Goal: Use online tool/utility: Use online tool/utility

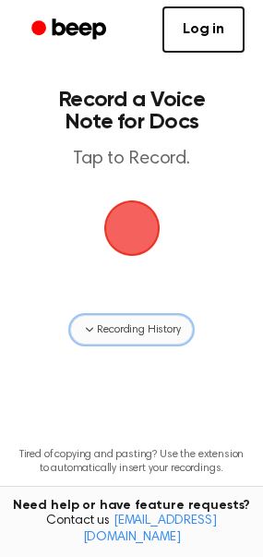
click at [159, 338] on button "Recording History" at bounding box center [131, 330] width 122 height 30
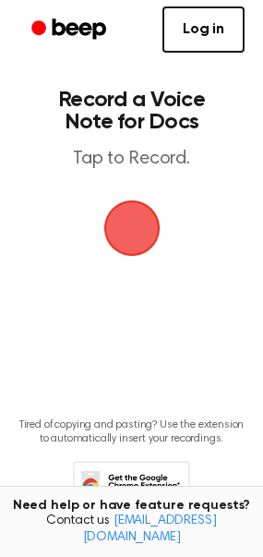
click at [142, 240] on span "button" at bounding box center [132, 229] width 60 height 60
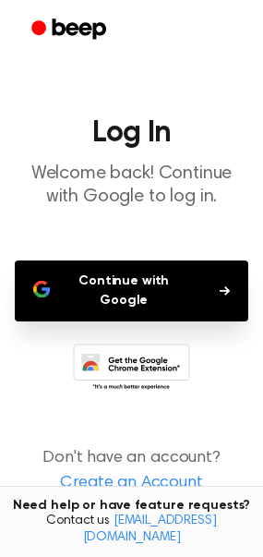
click at [179, 277] on button "Continue with Google" at bounding box center [132, 291] width 234 height 61
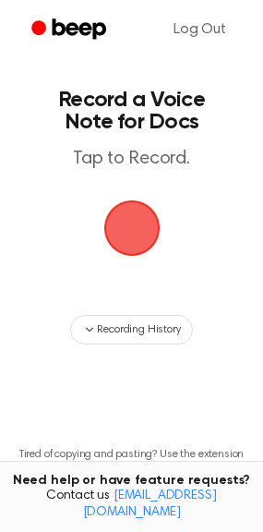
click at [110, 204] on span "button" at bounding box center [131, 228] width 63 height 63
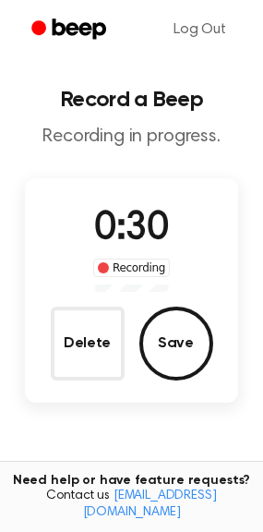
click at [135, 362] on div "Delete Save" at bounding box center [132, 344] width 163 height 74
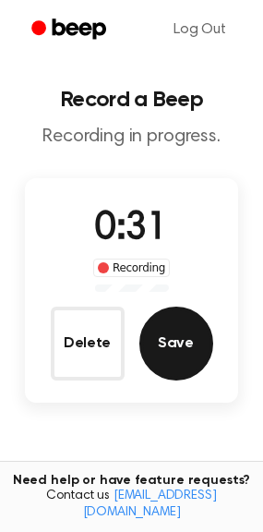
click at [174, 348] on button "Save" at bounding box center [177, 344] width 74 height 74
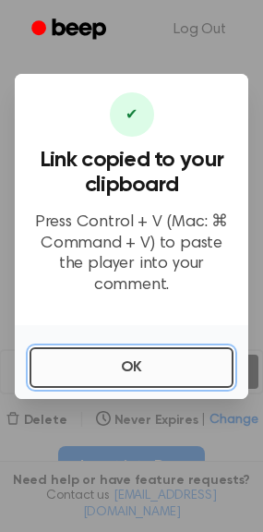
click at [204, 358] on button "OK" at bounding box center [132, 367] width 204 height 41
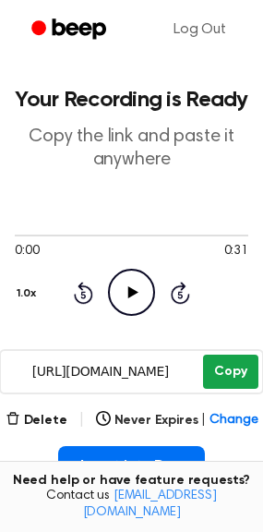
click at [209, 361] on button "Copy" at bounding box center [230, 372] width 55 height 34
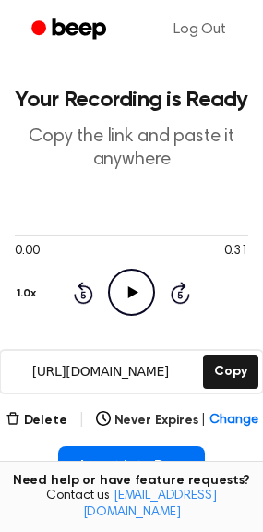
scroll to position [400, 0]
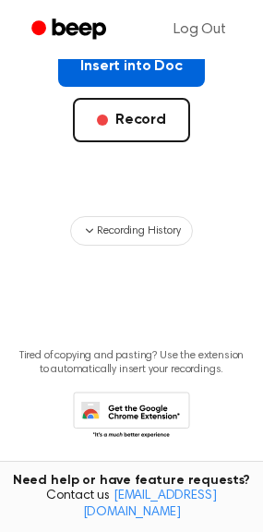
click at [138, 66] on button "Insert into Doc" at bounding box center [131, 66] width 147 height 41
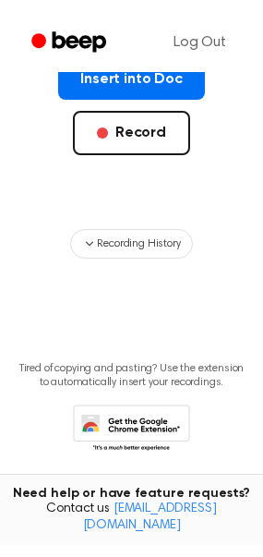
scroll to position [396, 0]
